Goal: Download file/media

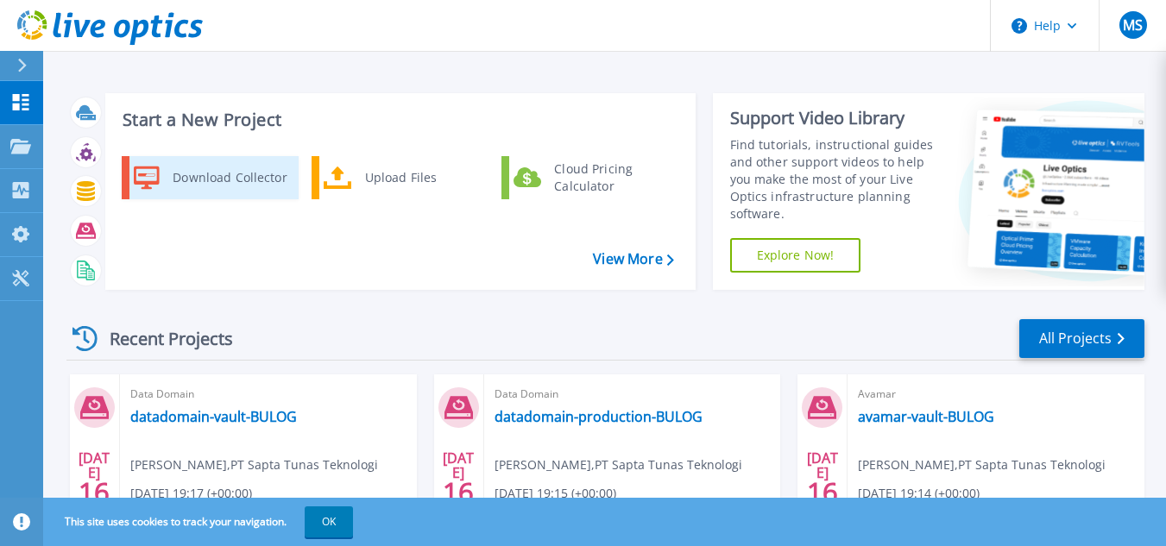
click at [230, 191] on div "Download Collector" at bounding box center [229, 177] width 130 height 35
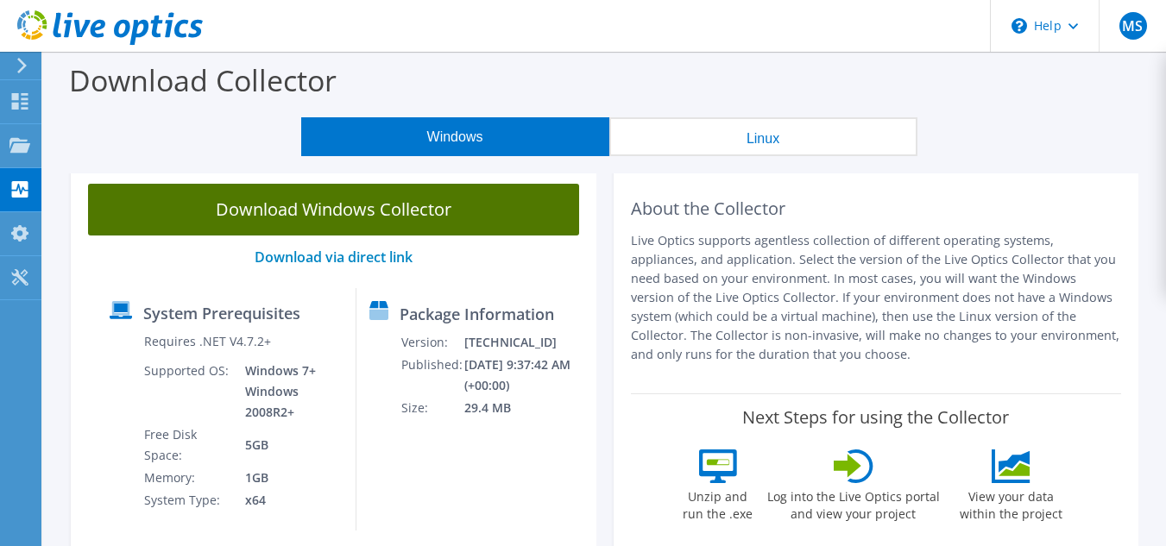
click at [476, 215] on link "Download Windows Collector" at bounding box center [333, 210] width 491 height 52
